Goal: Find specific page/section: Find specific page/section

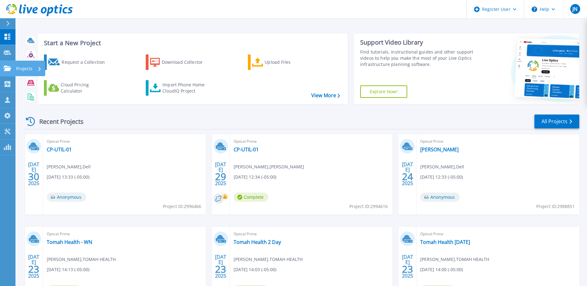
click at [28, 65] on p "Projects" at bounding box center [24, 69] width 16 height 16
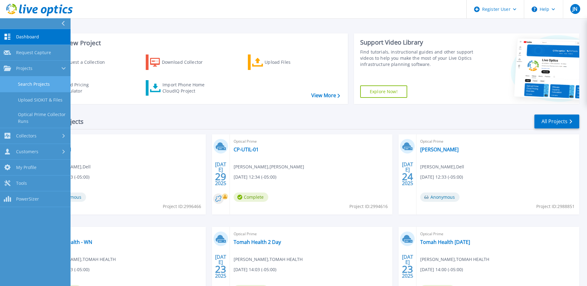
click at [27, 82] on link "Search Projects" at bounding box center [35, 84] width 70 height 16
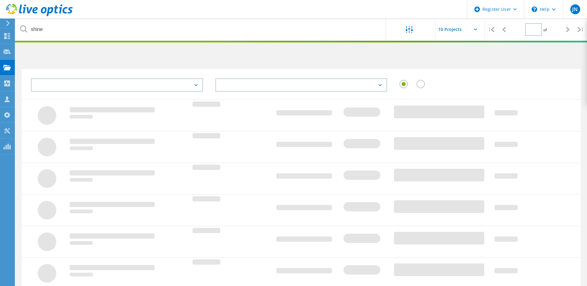
type input "1"
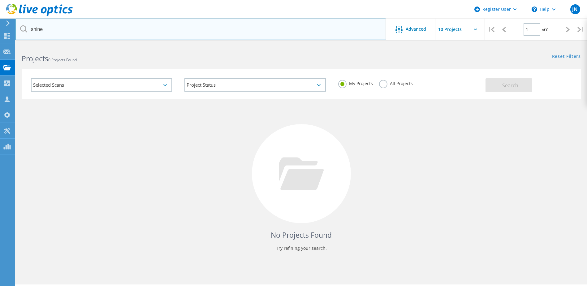
click at [109, 25] on input "shine" at bounding box center [200, 30] width 370 height 22
type input "belgioioso"
click at [98, 27] on input "belgioioso" at bounding box center [200, 30] width 370 height 22
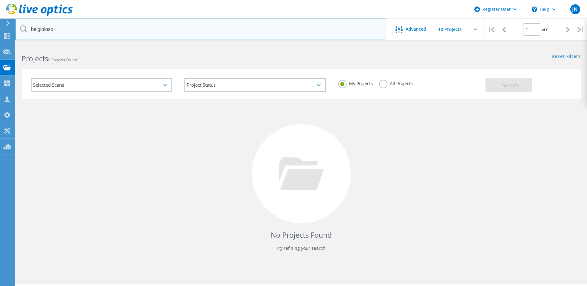
click at [98, 27] on input "belgioioso" at bounding box center [200, 30] width 370 height 22
